Goal: Find specific page/section: Find specific page/section

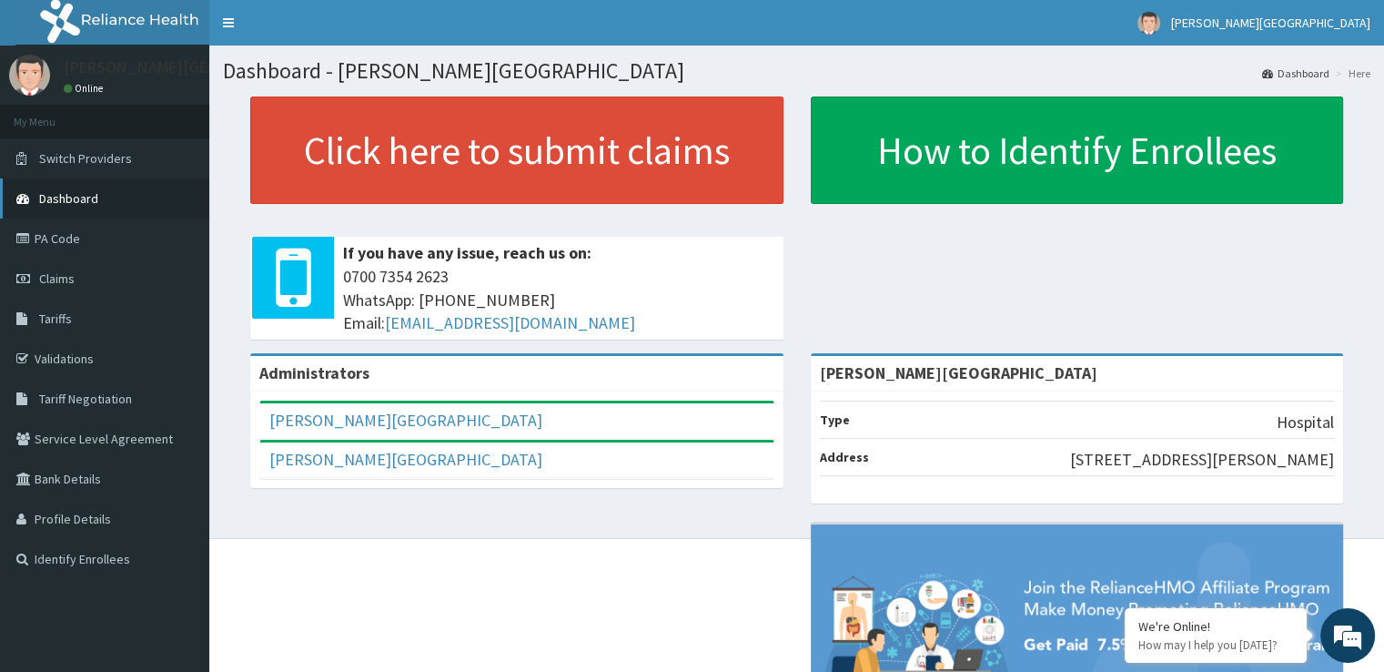
click at [99, 190] on link "Dashboard" at bounding box center [104, 198] width 209 height 40
click at [62, 355] on link "Validations" at bounding box center [104, 358] width 209 height 40
